Goal: Task Accomplishment & Management: Manage account settings

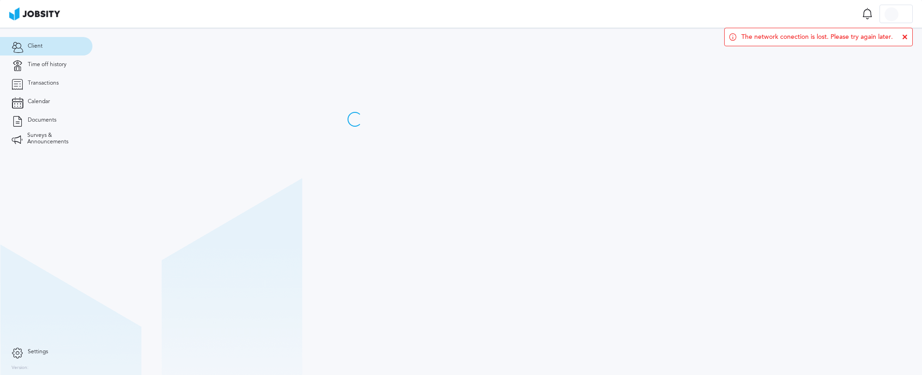
click at [39, 47] on span "Client" at bounding box center [35, 46] width 15 height 6
click at [40, 68] on link "Time off history" at bounding box center [46, 64] width 92 height 18
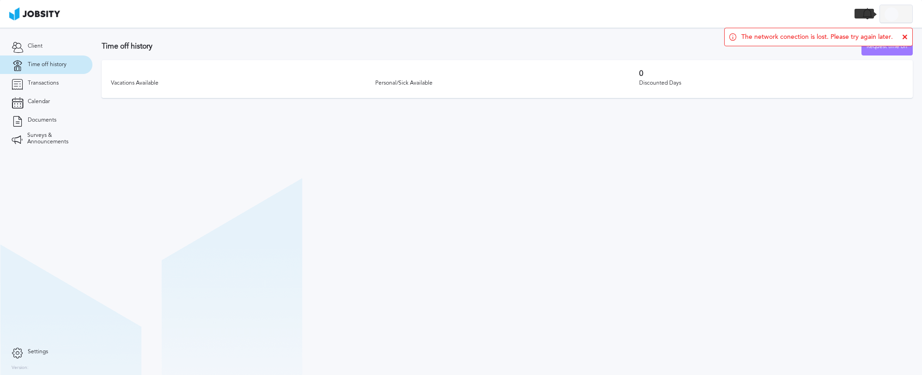
click at [898, 17] on div at bounding box center [892, 14] width 14 height 14
click at [907, 33] on div "Log Out" at bounding box center [461, 187] width 922 height 375
click at [906, 35] on icon at bounding box center [905, 37] width 6 height 6
click at [905, 17] on div at bounding box center [896, 14] width 32 height 18
click at [898, 9] on li "Log Out" at bounding box center [896, 14] width 33 height 18
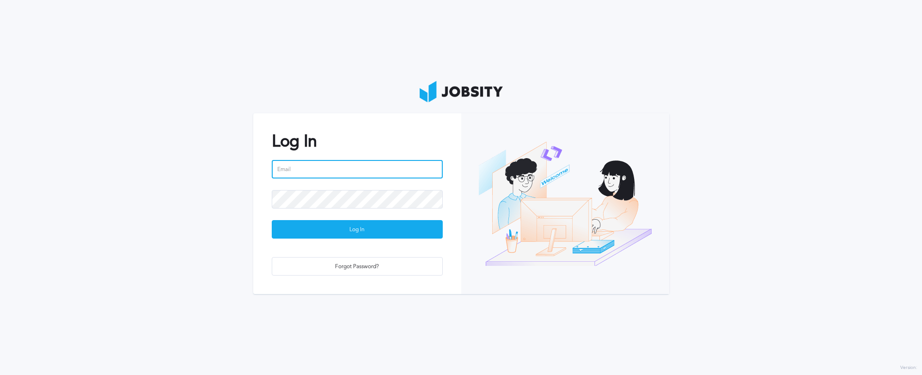
click at [420, 166] on input "email" at bounding box center [357, 169] width 171 height 18
type input "[PERSON_NAME][EMAIL_ADDRESS][PERSON_NAME][DOMAIN_NAME]"
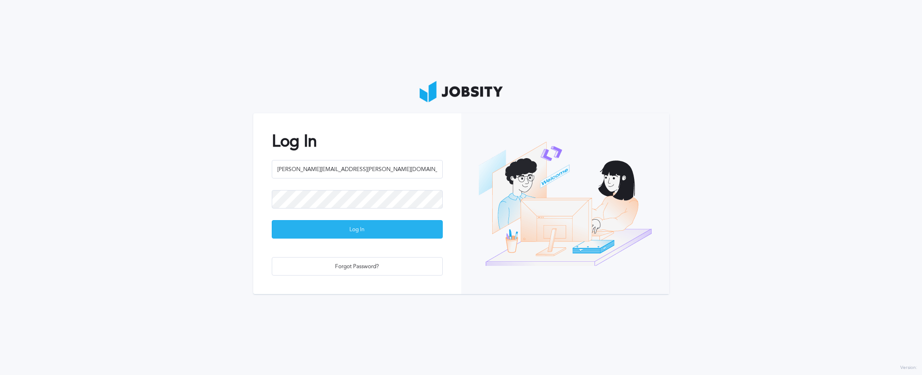
click at [364, 230] on div "Log In" at bounding box center [357, 230] width 170 height 18
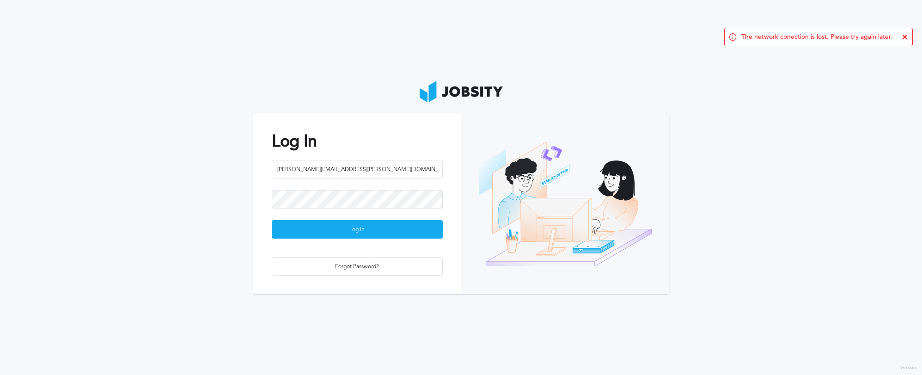
click at [821, 37] on span "The network conection is lost. Please try again later." at bounding box center [818, 36] width 152 height 7
click at [393, 224] on div "Log In" at bounding box center [357, 230] width 170 height 18
click at [313, 230] on div "Log In" at bounding box center [357, 230] width 170 height 18
click at [904, 35] on icon at bounding box center [905, 37] width 6 height 6
